Goal: Communication & Community: Answer question/provide support

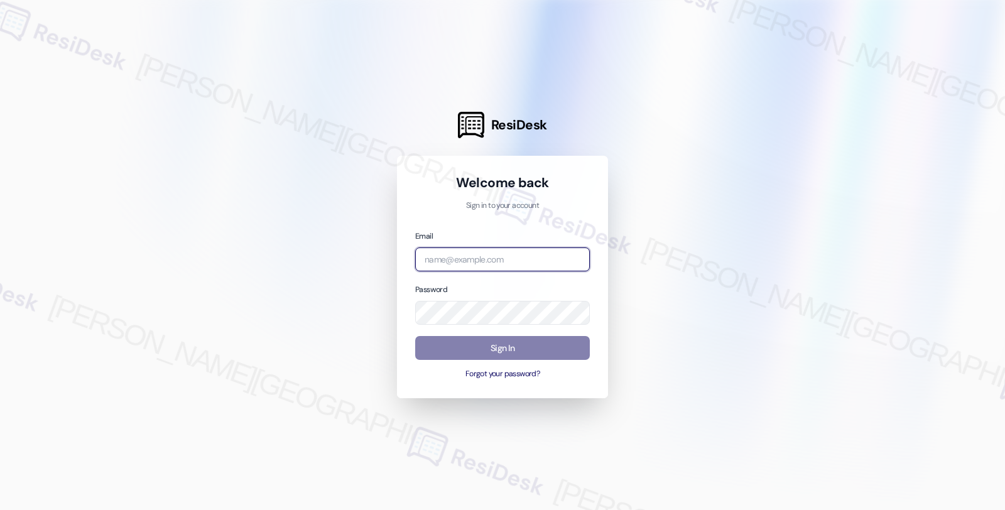
click at [506, 258] on input "email" at bounding box center [502, 260] width 175 height 25
type input "automated-surveys-orion_housing-fides.[PERSON_NAME]@orion_[DOMAIN_NAME]"
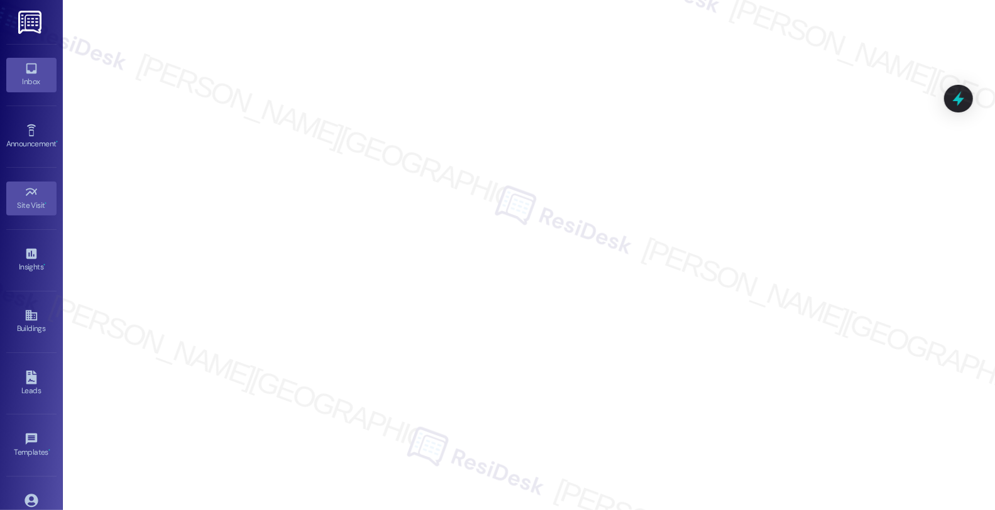
drag, startPoint x: 21, startPoint y: 66, endPoint x: 34, endPoint y: 61, distance: 13.5
click at [25, 66] on icon at bounding box center [32, 69] width 14 height 14
